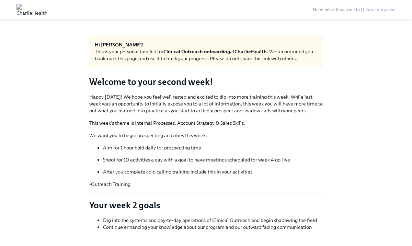
click at [168, 106] on p "Happy [DATE]! We hope you feel well rested and excited to dig into more trainin…" at bounding box center [205, 103] width 233 height 21
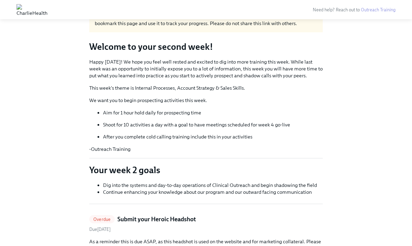
click at [179, 125] on p "Shoot for 10 activities a day with a goal to have meetings scheduled for week 4…" at bounding box center [213, 124] width 220 height 7
click at [178, 140] on div "Happy Monday! We hope you feel well rested and excited to dig into more trainin…" at bounding box center [205, 105] width 233 height 94
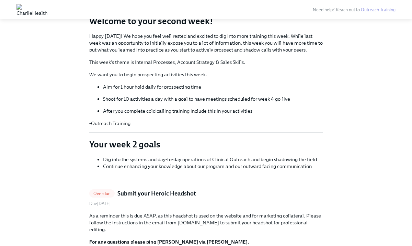
scroll to position [67, 0]
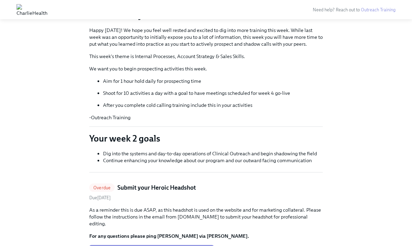
click at [115, 115] on p "-Outreach Training" at bounding box center [205, 117] width 233 height 7
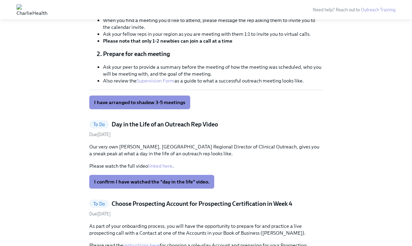
scroll to position [947, 0]
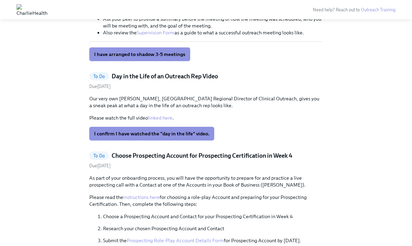
click at [162, 115] on link "linked here" at bounding box center [160, 118] width 24 height 6
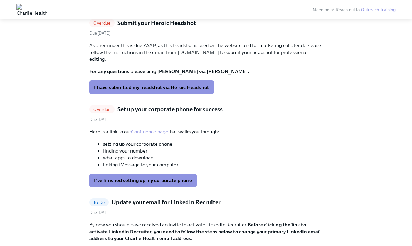
scroll to position [290, 0]
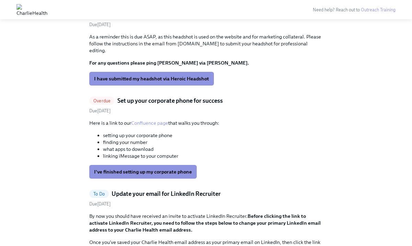
scroll to position [241, 0]
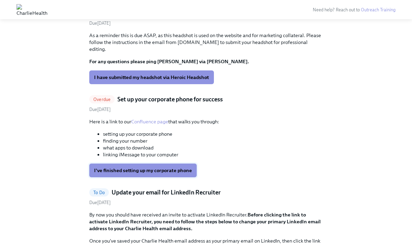
click at [153, 167] on span "I've finished setting up my corporate phone" at bounding box center [143, 170] width 98 height 7
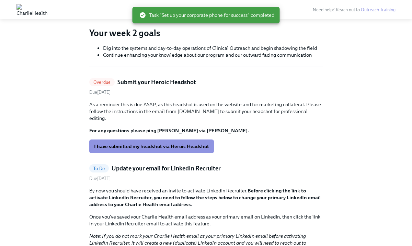
scroll to position [174, 0]
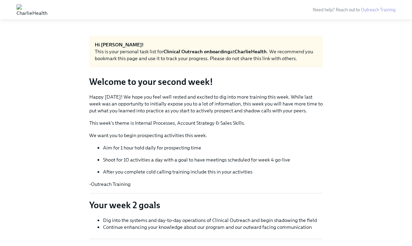
click at [179, 123] on p "This week's theme is Internal Processes, Account Strategy & Sales Skills." at bounding box center [205, 122] width 233 height 7
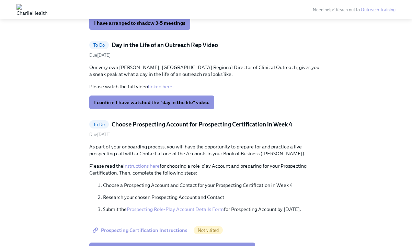
scroll to position [920, 0]
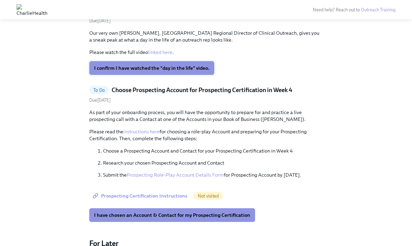
click at [140, 65] on span "I confirm I have watched the "day in the life" video." at bounding box center [151, 68] width 115 height 7
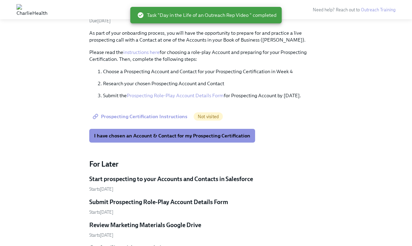
scroll to position [840, 0]
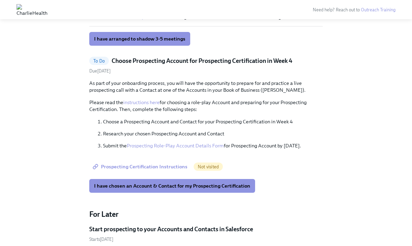
click at [155, 70] on div "To Do Choose Prospecting Account for Prospecting Certification in Week 4 Due Au…" at bounding box center [205, 125] width 233 height 136
